Goal: Check status: Check status

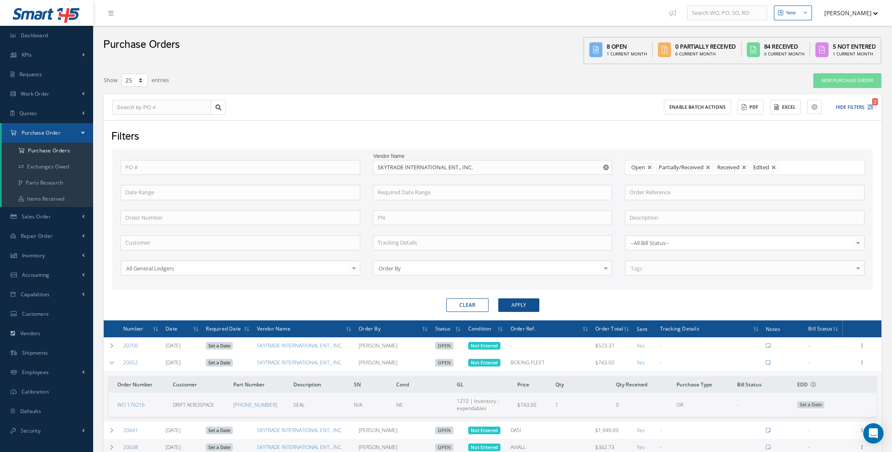
select select "25"
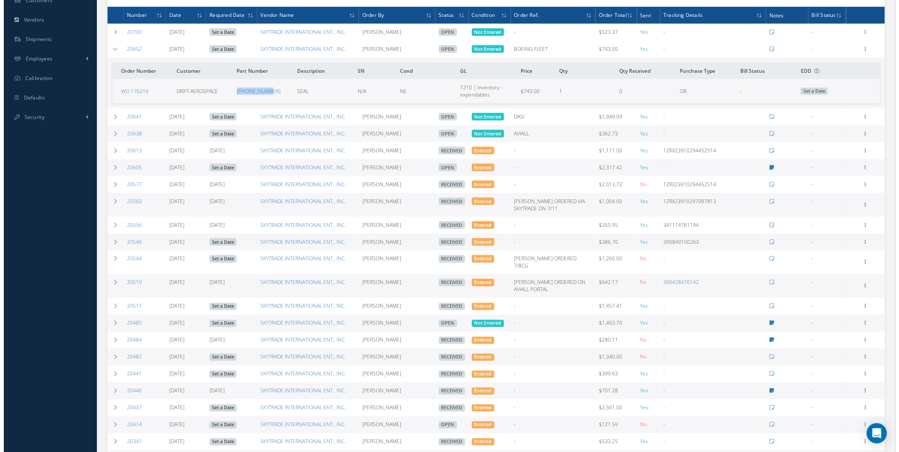
scroll to position [314, 0]
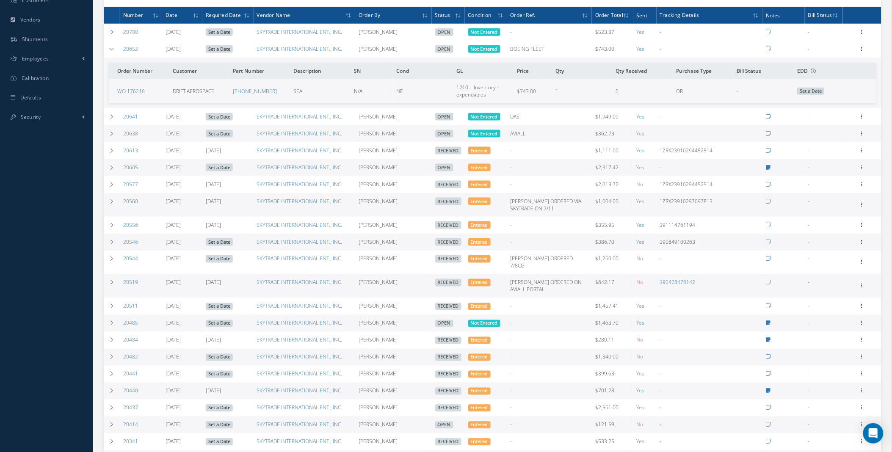
click at [480, 50] on span "Not Entered" at bounding box center [484, 49] width 32 height 8
click at [864, 50] on icon at bounding box center [862, 48] width 8 height 7
click at [830, 54] on link "Enter/Update" at bounding box center [823, 54] width 67 height 11
click at [0, 0] on div "Loading…" at bounding box center [0, 0] width 0 height 0
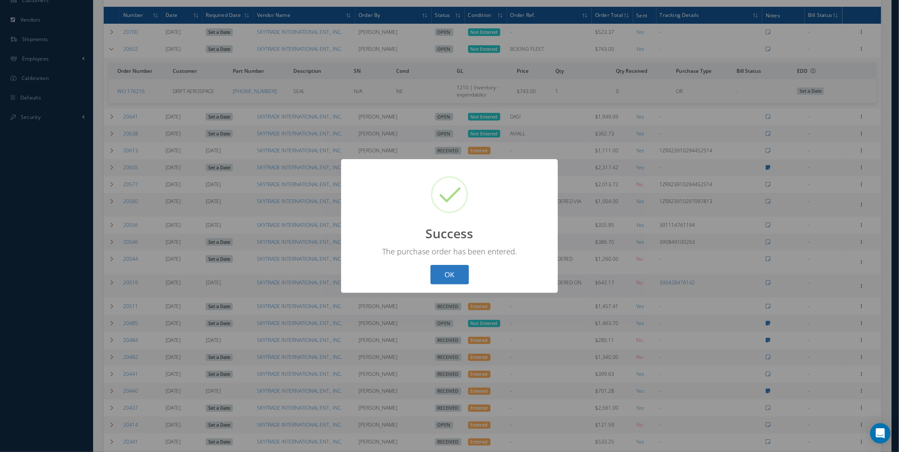
click at [464, 278] on button "OK" at bounding box center [450, 275] width 39 height 20
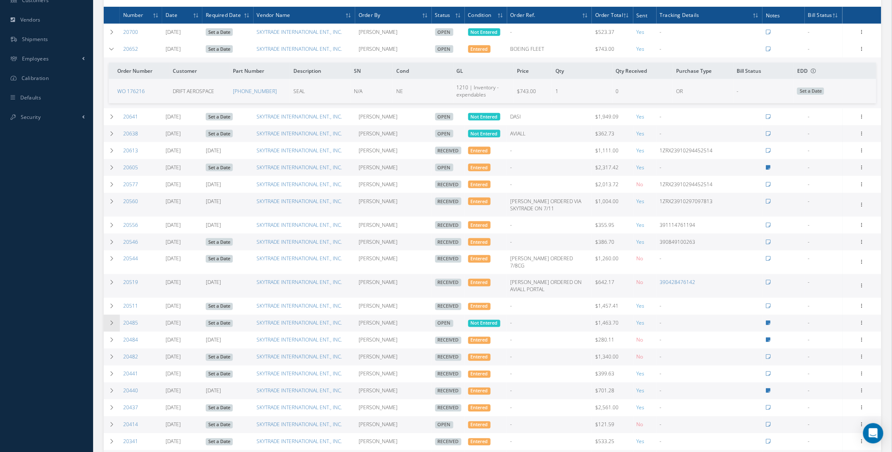
click at [109, 325] on icon at bounding box center [112, 323] width 6 height 5
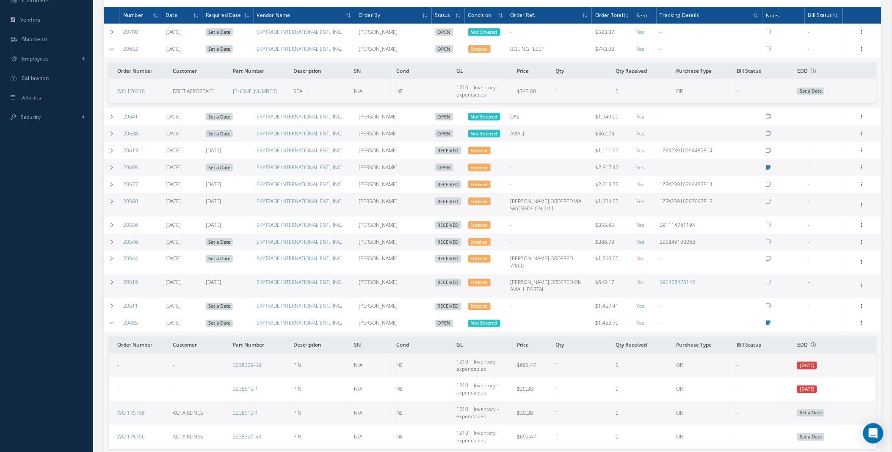
scroll to position [579, 0]
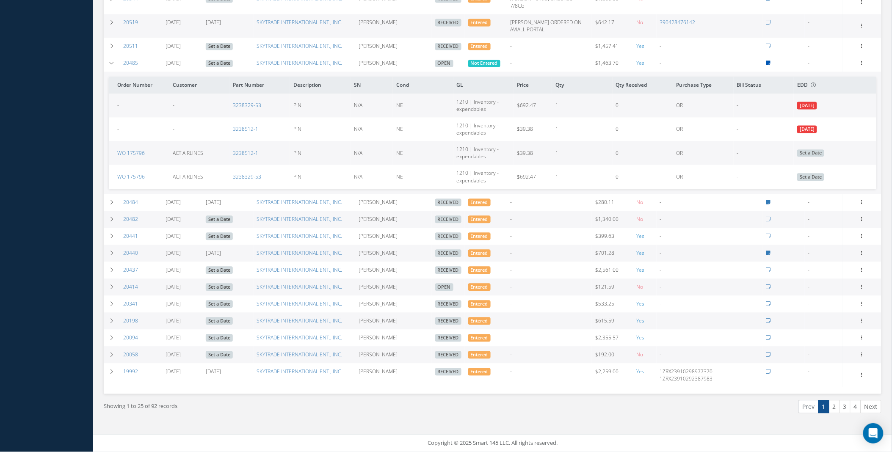
click at [768, 61] on icon at bounding box center [768, 63] width 5 height 5
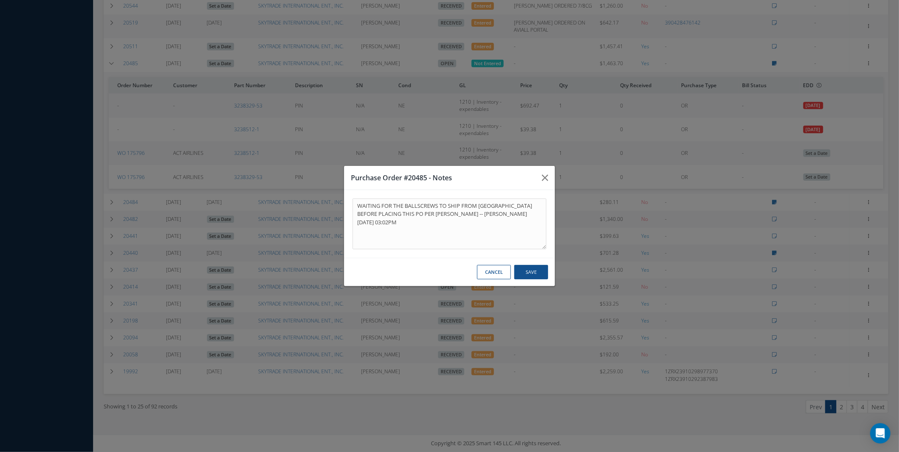
click at [487, 269] on button "Cancel" at bounding box center [494, 272] width 34 height 15
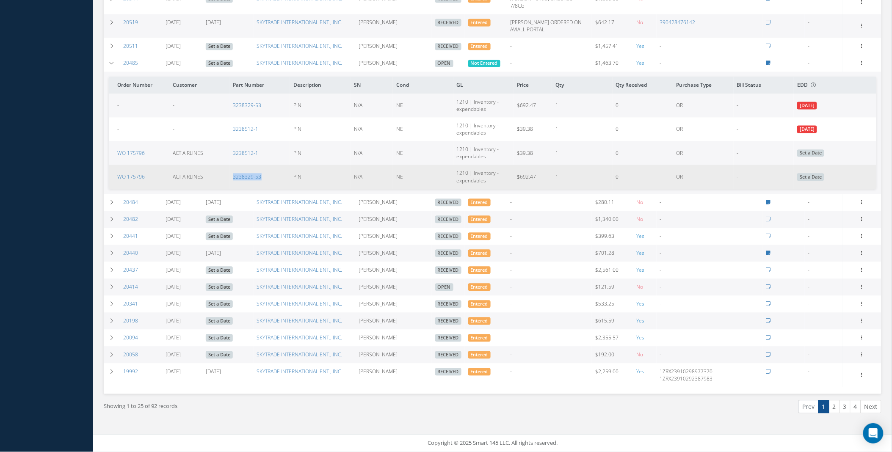
drag, startPoint x: 265, startPoint y: 171, endPoint x: 232, endPoint y: 177, distance: 33.5
click at [232, 177] on td "3238329-53" at bounding box center [260, 177] width 61 height 24
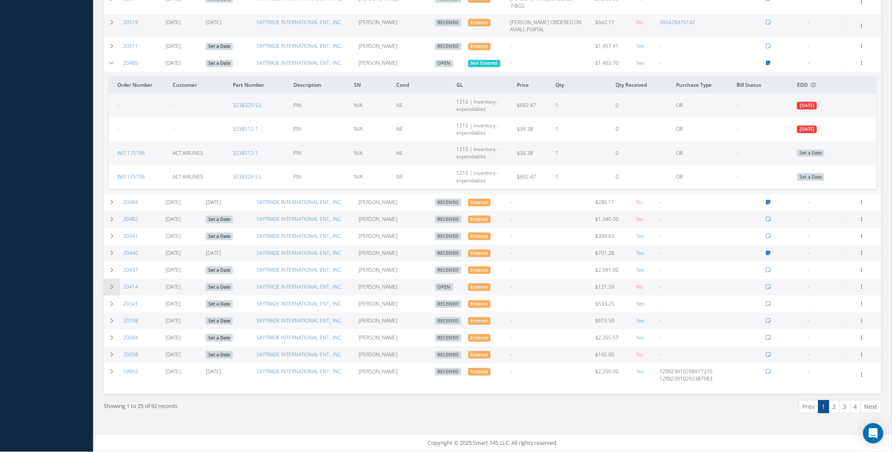
click at [111, 285] on icon at bounding box center [112, 287] width 6 height 5
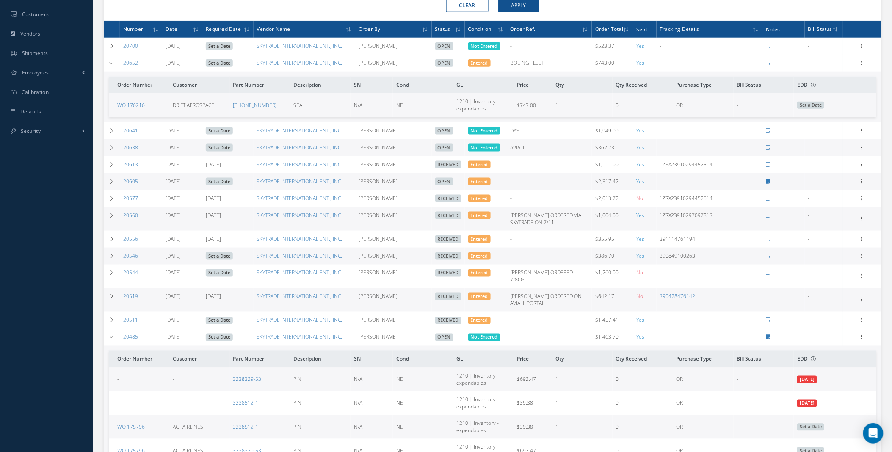
scroll to position [299, 0]
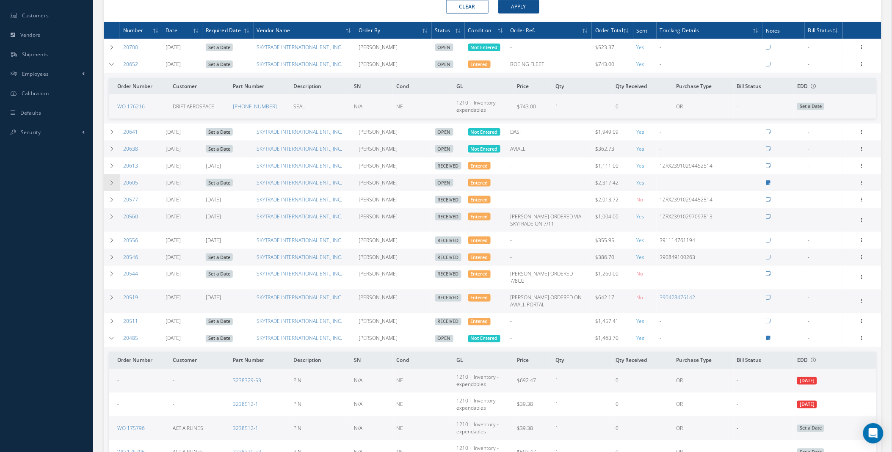
click at [112, 184] on icon at bounding box center [112, 182] width 6 height 5
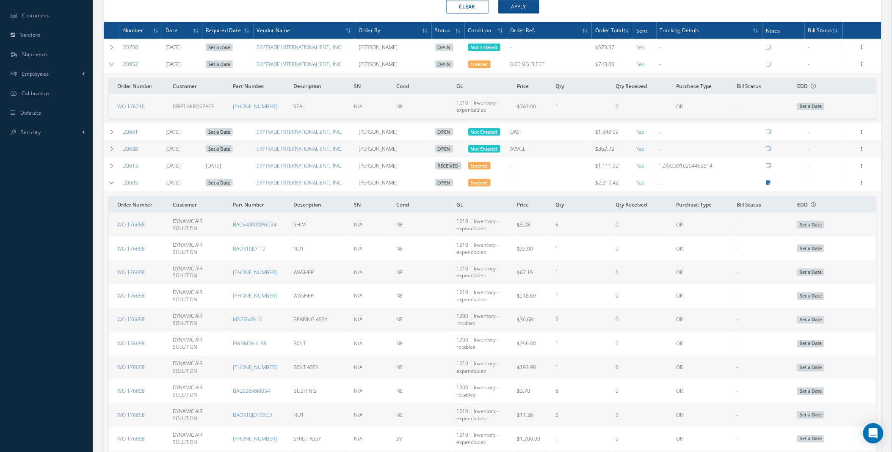
click at [766, 184] on td at bounding box center [784, 182] width 42 height 17
click at [769, 184] on icon at bounding box center [768, 182] width 5 height 5
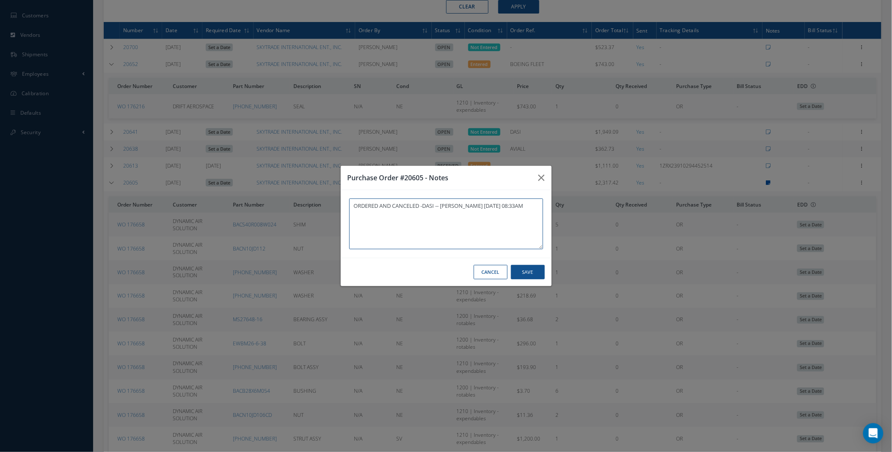
type textarea "ORDERED AND CANCELED -DASI -- [PERSON_NAME] [DATE] 08:33AM"
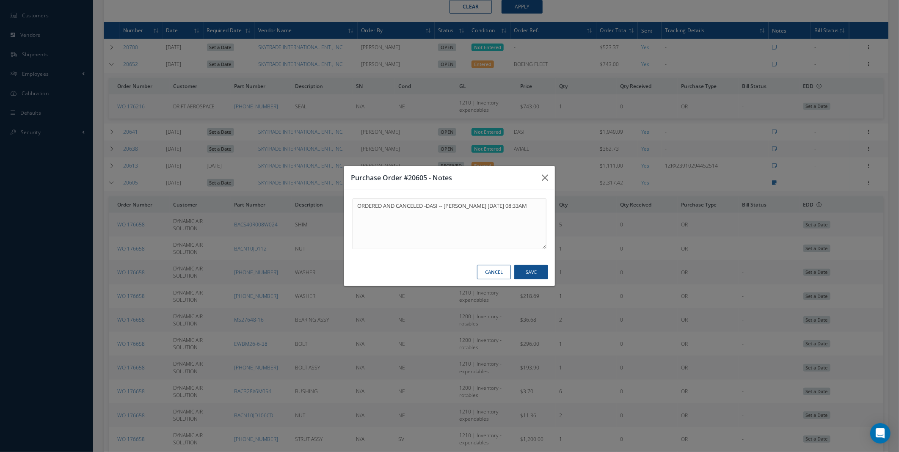
click at [508, 273] on button "Cancel" at bounding box center [494, 272] width 34 height 15
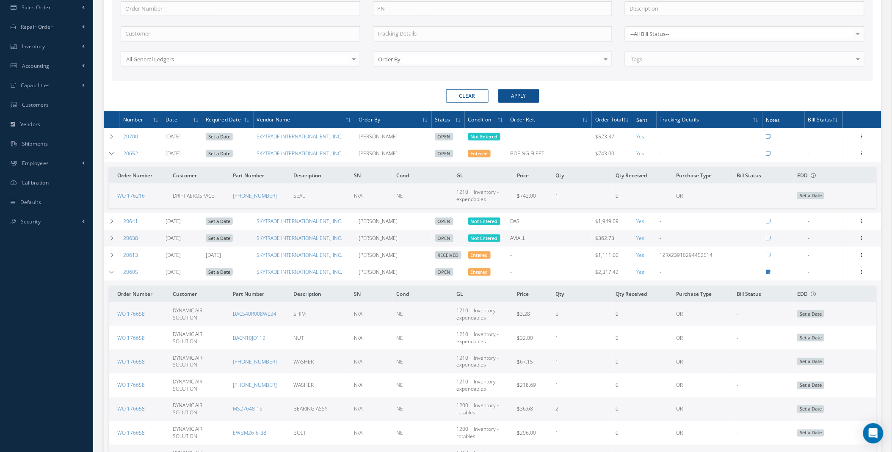
scroll to position [200, 0]
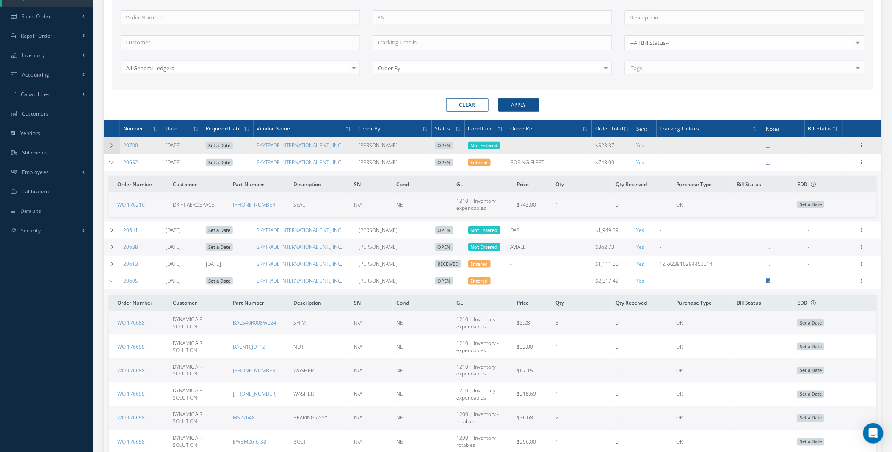
click at [112, 144] on icon at bounding box center [112, 145] width 6 height 5
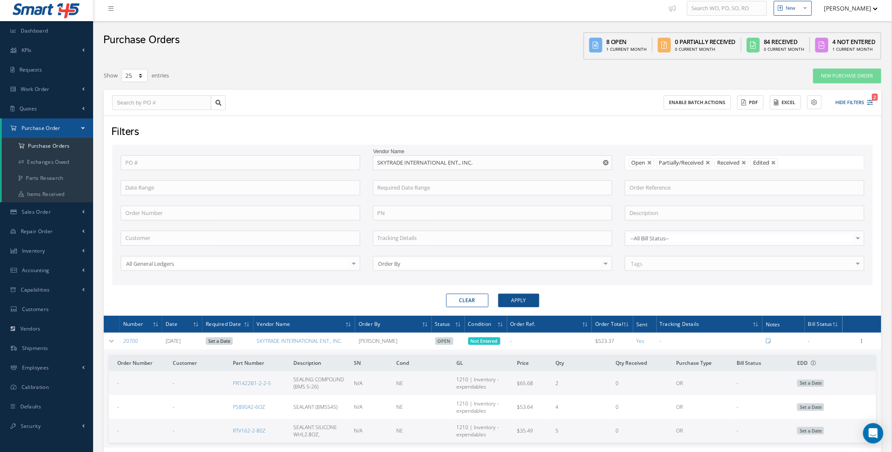
scroll to position [0, 0]
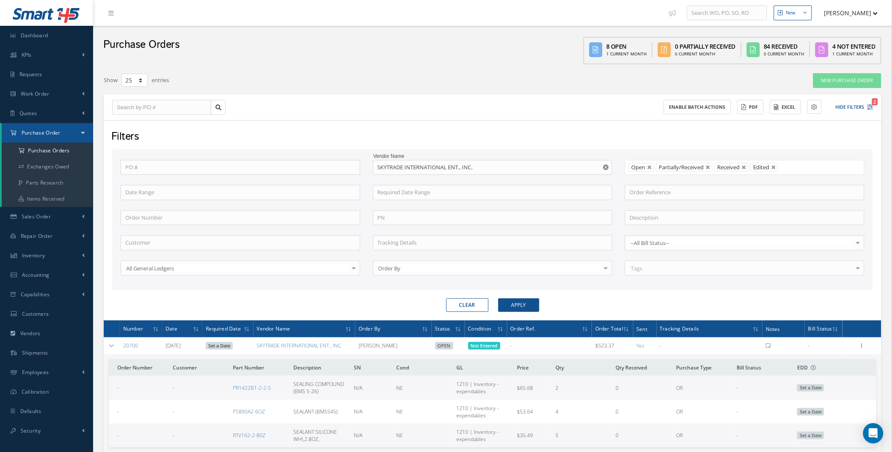
click at [605, 169] on use "Reset" at bounding box center [606, 168] width 6 height 6
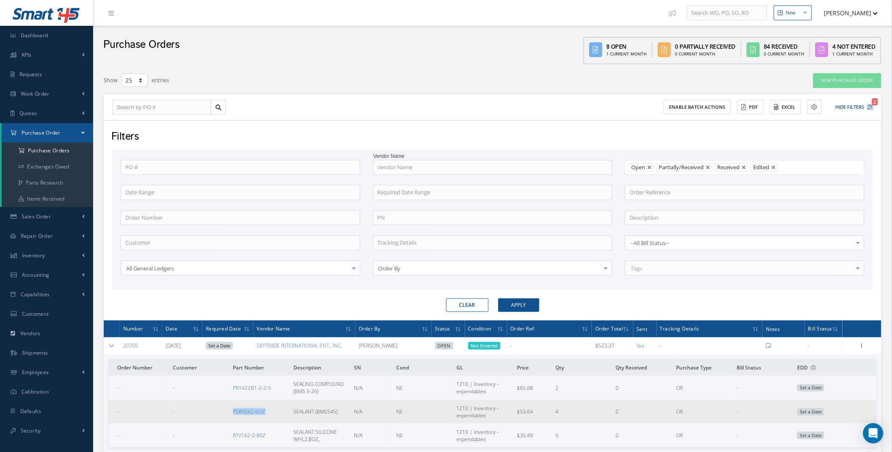
drag, startPoint x: 273, startPoint y: 416, endPoint x: 234, endPoint y: 421, distance: 38.9
click at [234, 421] on td "PS890A2-6OZ" at bounding box center [260, 412] width 61 height 24
copy link "PS890A2-6OZ"
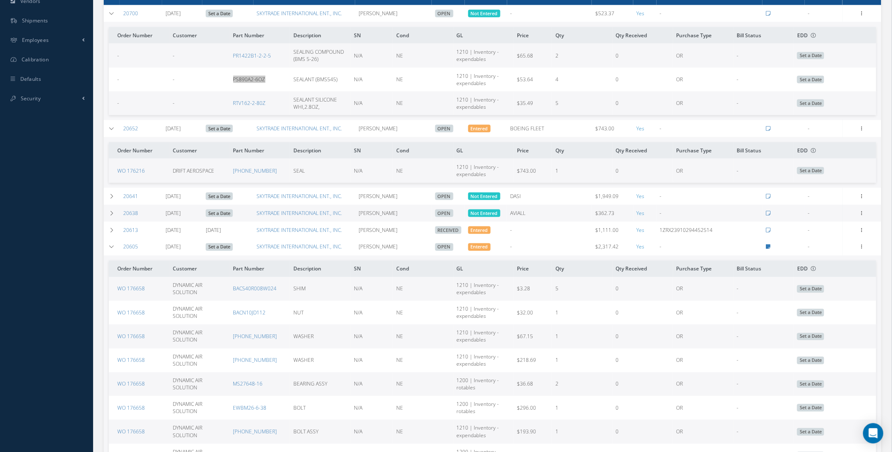
scroll to position [627, 0]
